Goal: Find specific page/section: Find specific page/section

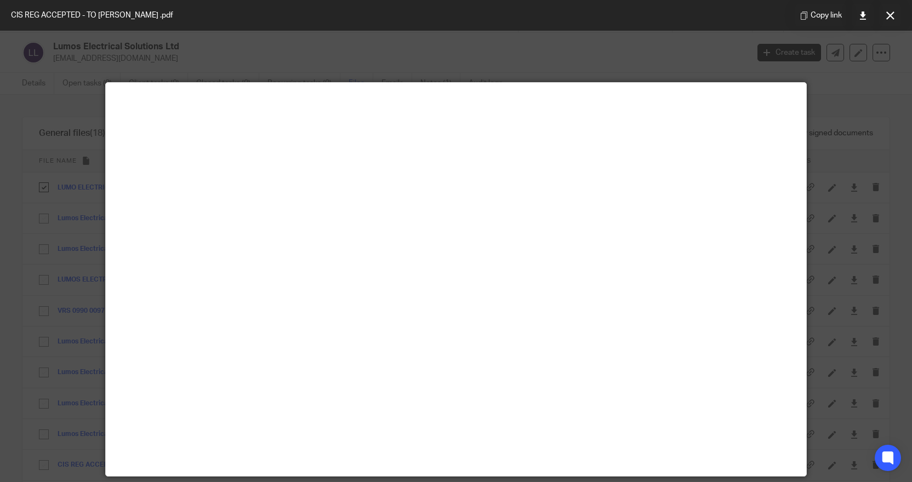
scroll to position [110, 0]
click at [887, 23] on button at bounding box center [890, 15] width 22 height 22
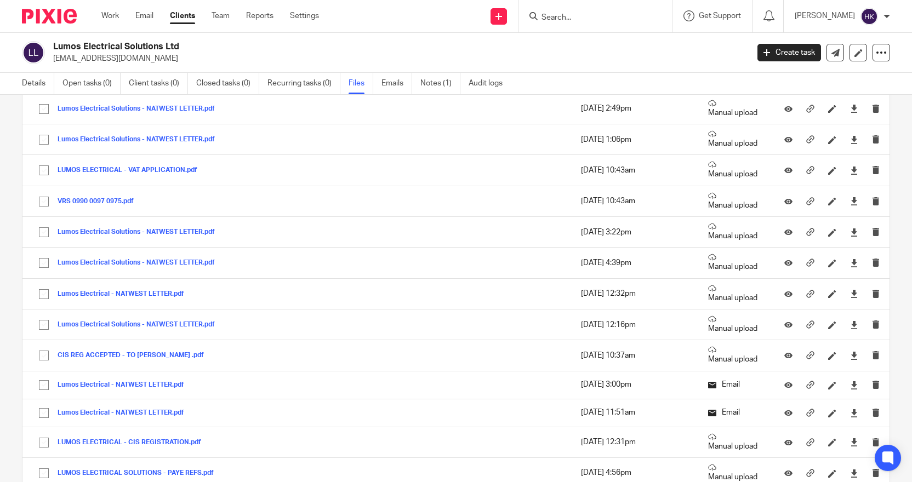
click at [578, 13] on input "Search" at bounding box center [590, 18] width 99 height 10
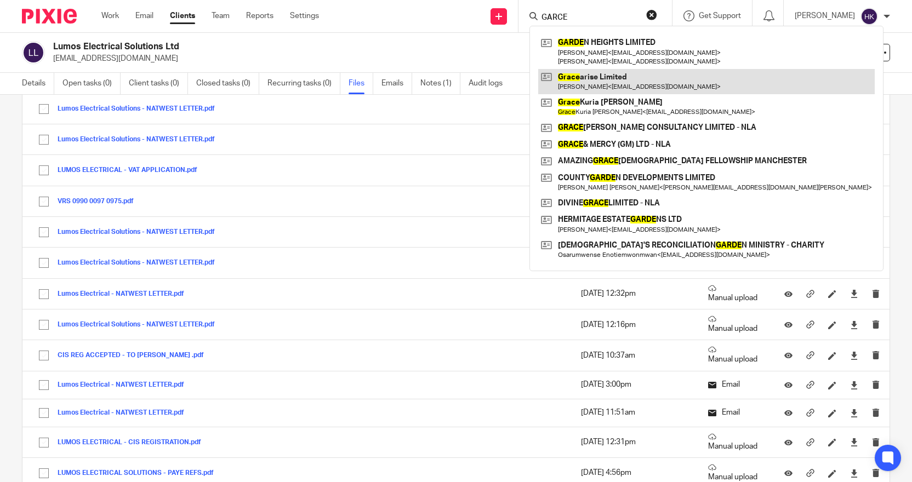
type input "GARCE"
click at [620, 76] on link at bounding box center [706, 81] width 337 height 25
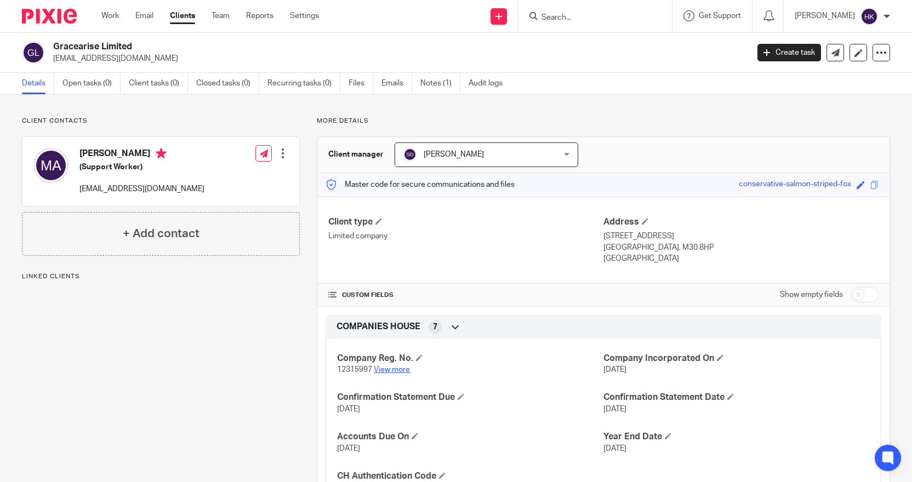
click at [385, 369] on link "View more" at bounding box center [392, 370] width 36 height 8
